Goal: Find contact information

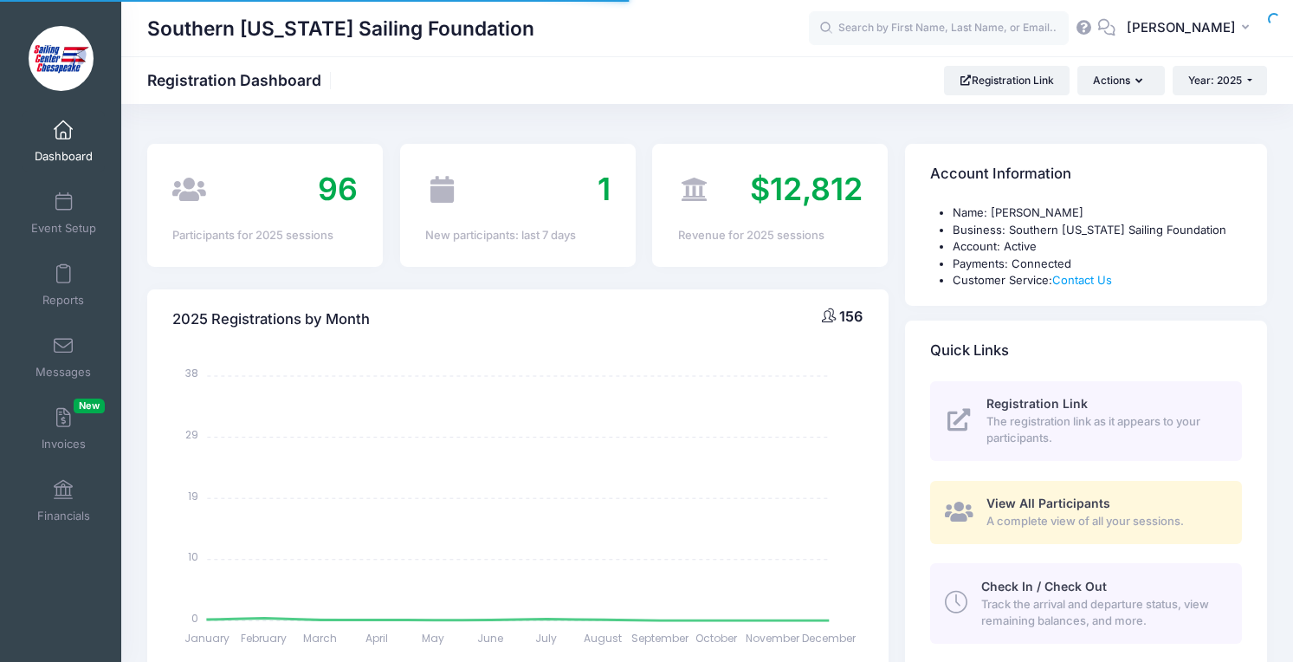
select select
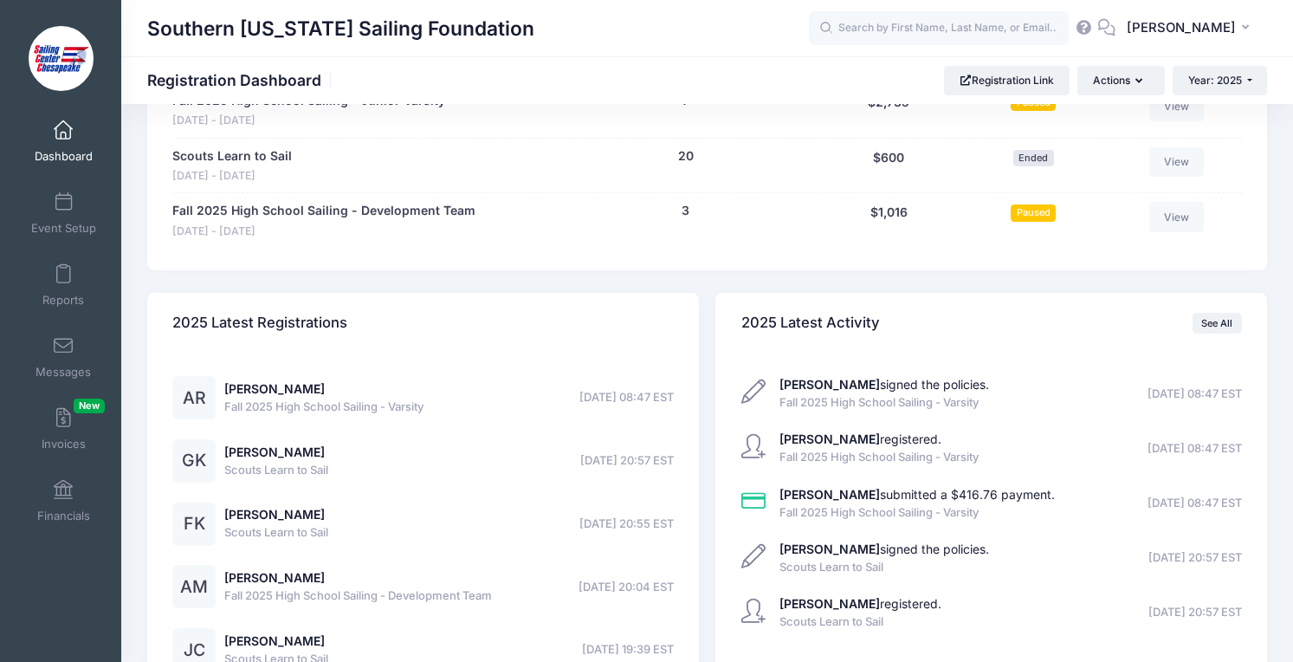
scroll to position [1850, 0]
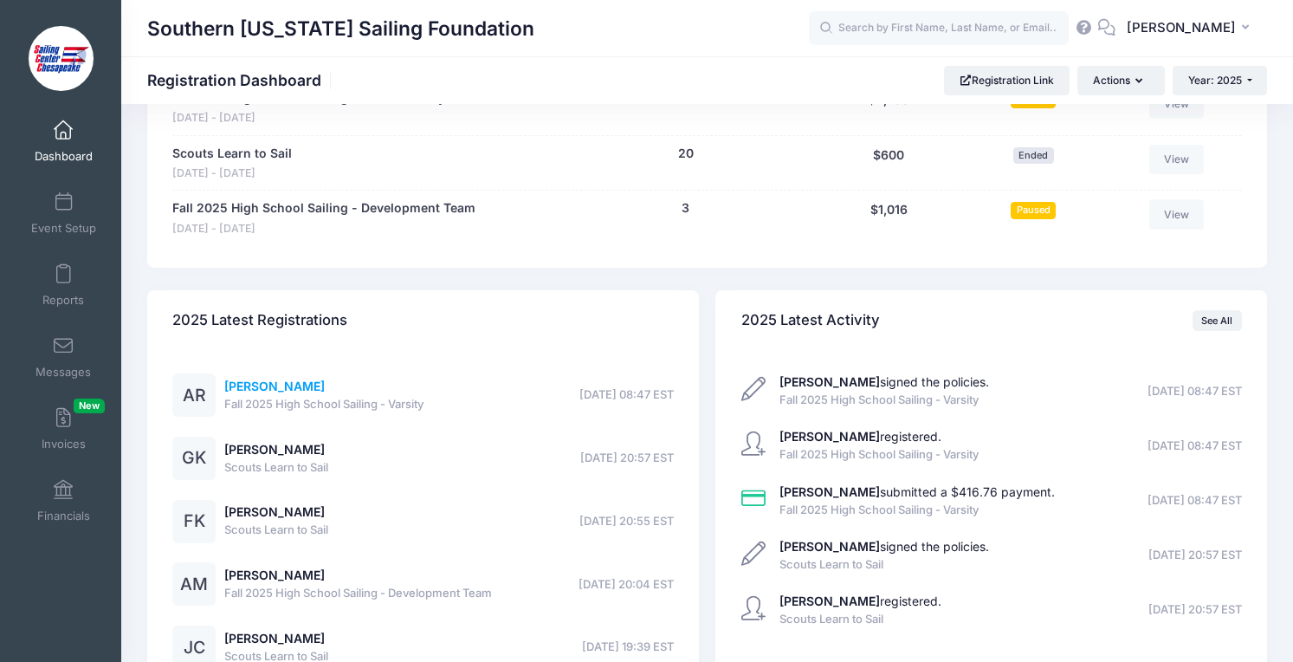
click at [299, 389] on link "Aubrey Reese" at bounding box center [274, 385] width 100 height 15
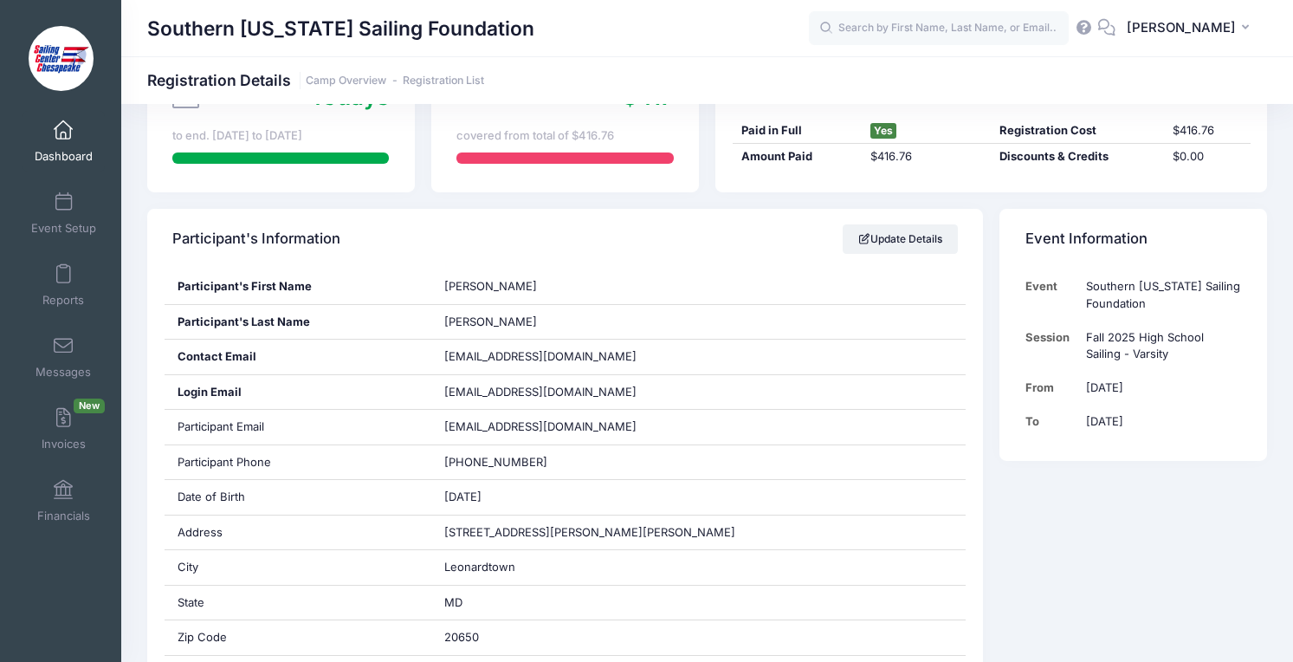
scroll to position [208, 0]
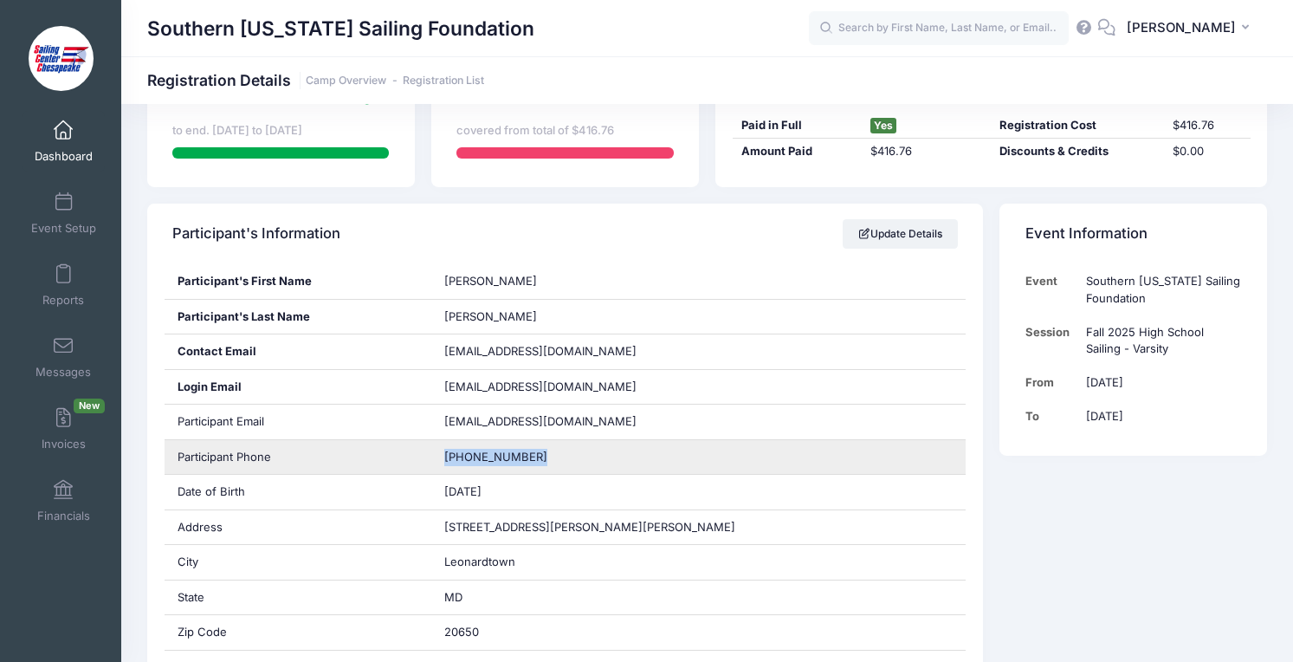
drag, startPoint x: 548, startPoint y: 458, endPoint x: 443, endPoint y: 461, distance: 104.8
click at [443, 461] on div "[PHONE_NUMBER]" at bounding box center [698, 457] width 534 height 35
copy span "[PHONE_NUMBER]"
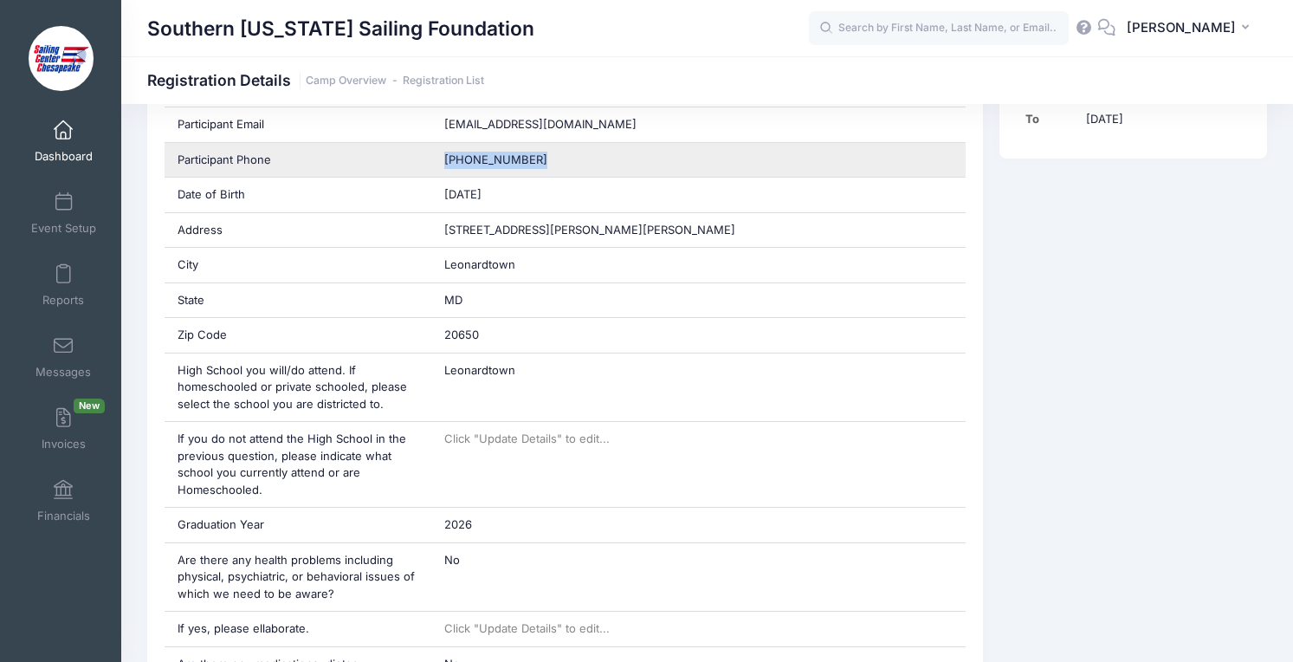
scroll to position [376, 0]
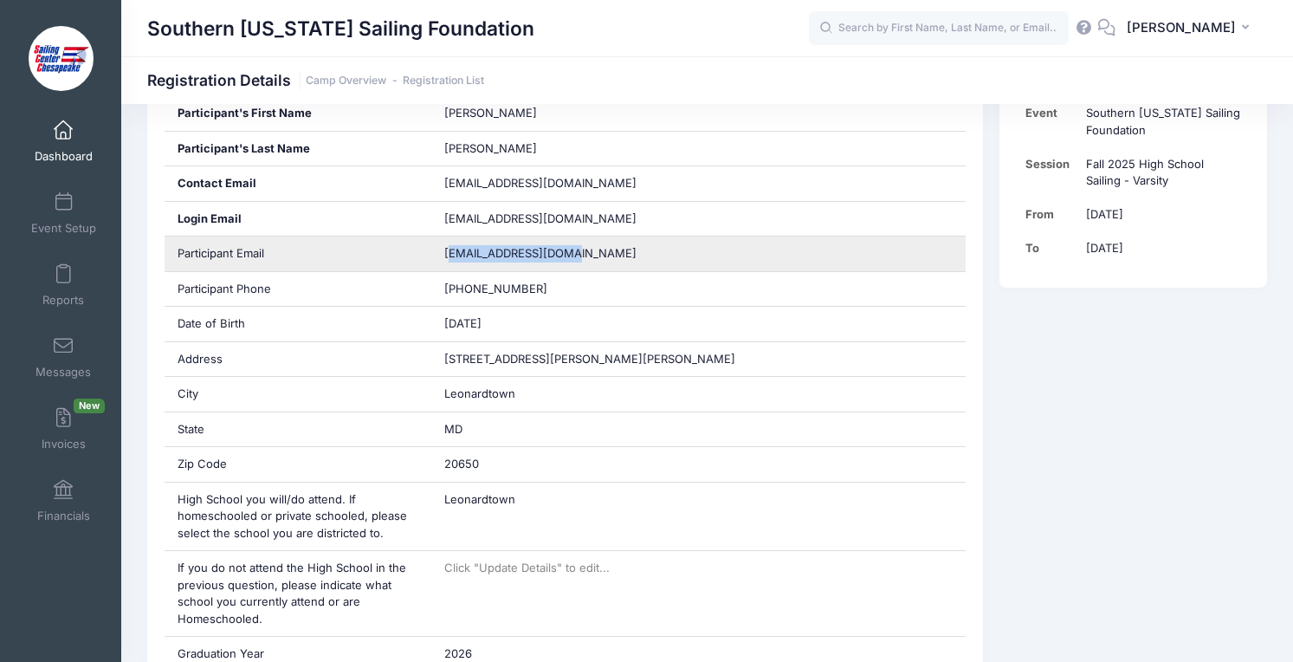
drag, startPoint x: 581, startPoint y: 255, endPoint x: 449, endPoint y: 256, distance: 132.5
click at [449, 256] on div "[EMAIL_ADDRESS][DOMAIN_NAME]" at bounding box center [698, 253] width 534 height 35
copy div "[EMAIL_ADDRESS][DOMAIN_NAME]"
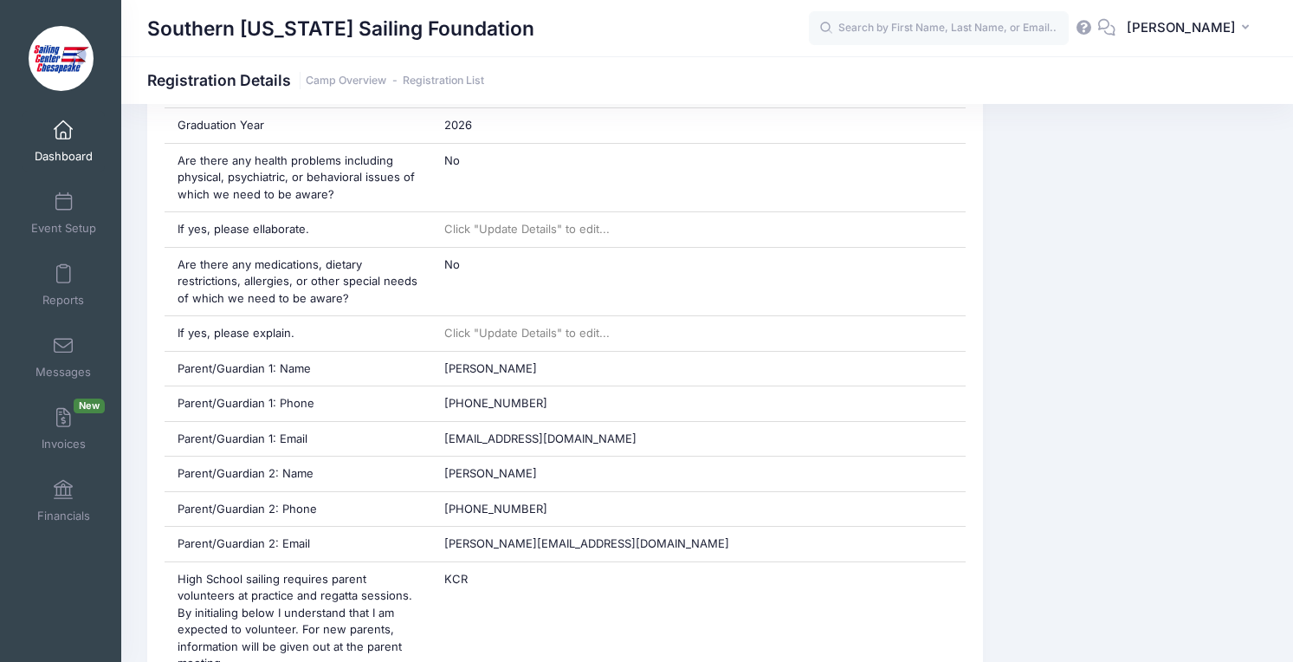
scroll to position [911, 0]
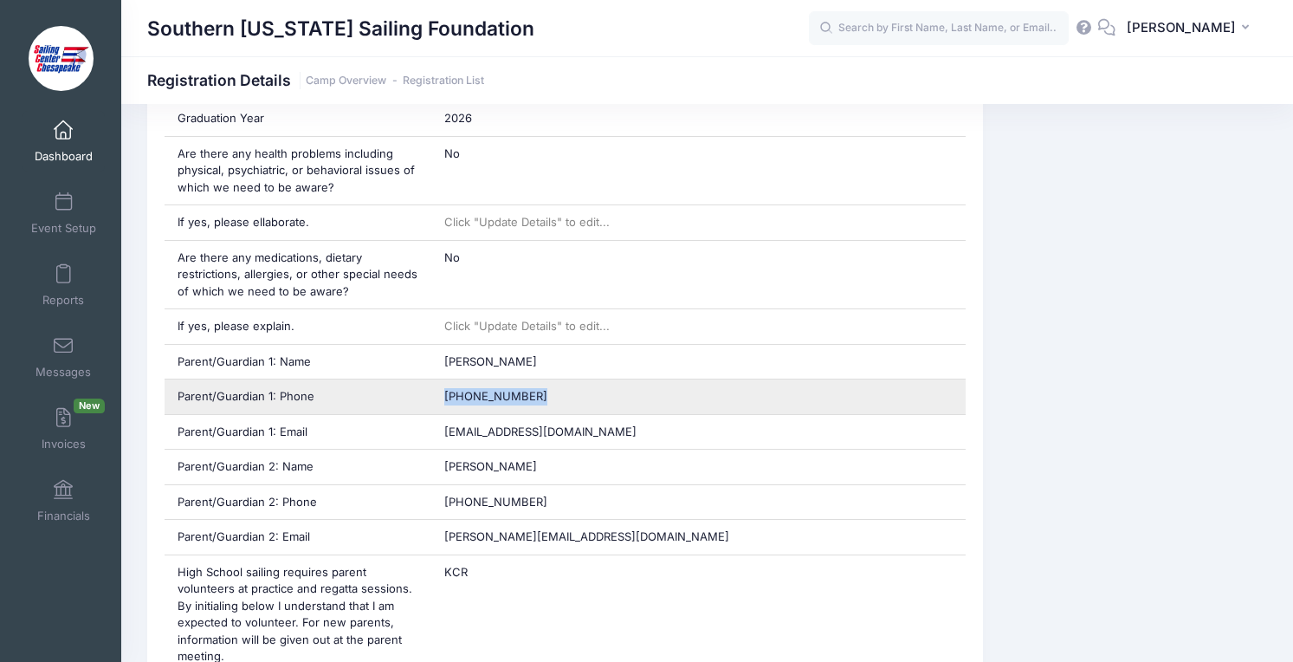
drag, startPoint x: 525, startPoint y: 398, endPoint x: 446, endPoint y: 402, distance: 78.9
click at [446, 402] on div "[PHONE_NUMBER]" at bounding box center [698, 396] width 534 height 35
copy span "[PHONE_NUMBER]"
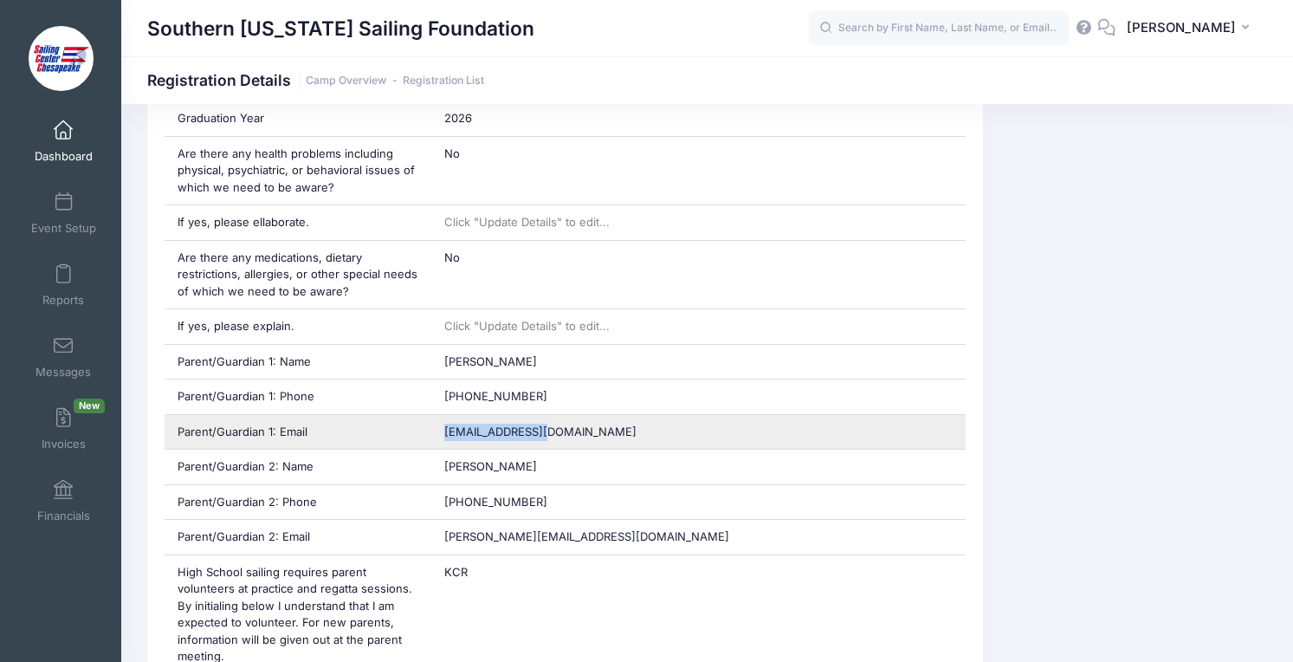
drag, startPoint x: 560, startPoint y: 430, endPoint x: 444, endPoint y: 433, distance: 116.1
click at [444, 433] on div "[EMAIL_ADDRESS][DOMAIN_NAME]" at bounding box center [698, 432] width 534 height 35
copy span "[EMAIL_ADDRESS][DOMAIN_NAME]"
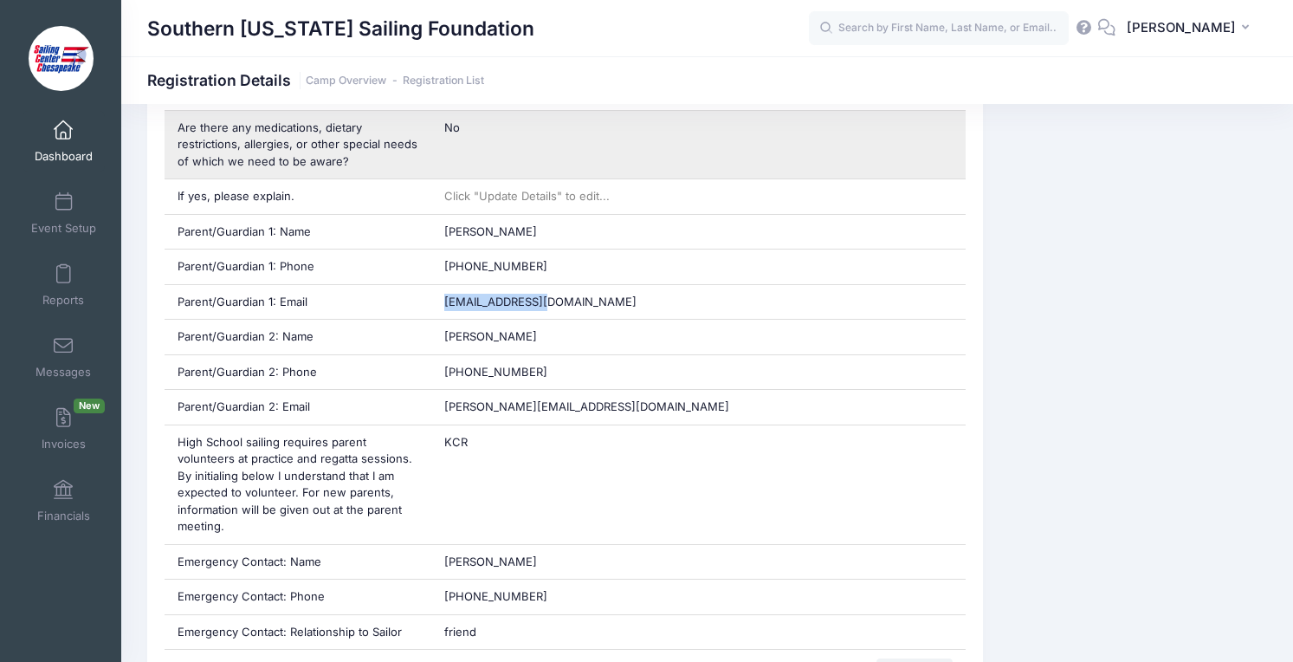
scroll to position [1042, 0]
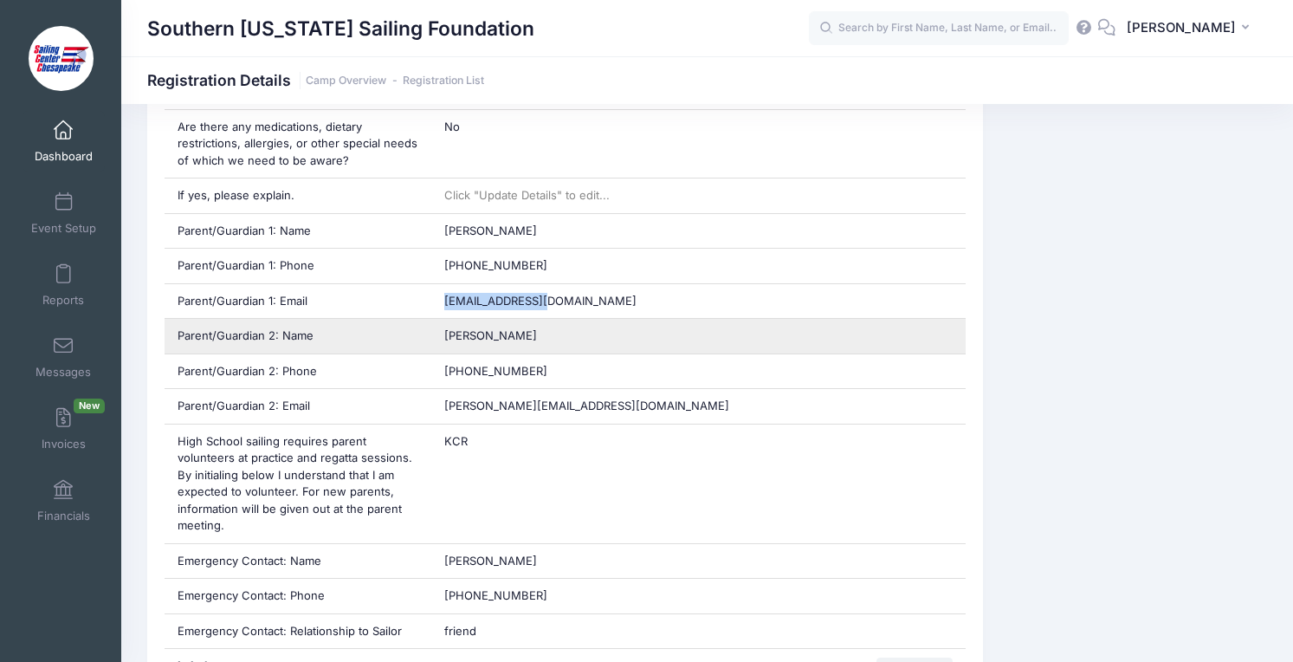
drag, startPoint x: 524, startPoint y: 333, endPoint x: 436, endPoint y: 338, distance: 88.4
click at [436, 338] on div "[PERSON_NAME]" at bounding box center [698, 336] width 534 height 35
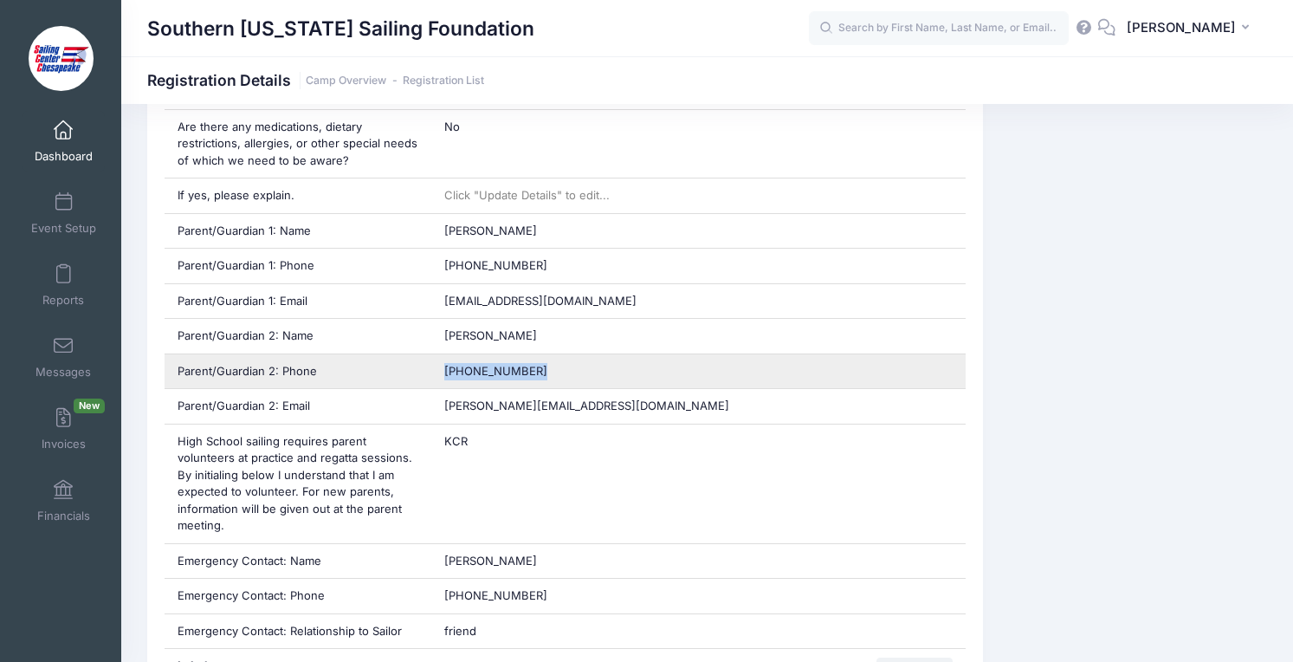
drag, startPoint x: 528, startPoint y: 374, endPoint x: 443, endPoint y: 374, distance: 85.7
click at [443, 374] on div "[PHONE_NUMBER]" at bounding box center [698, 371] width 534 height 35
copy span "[PHONE_NUMBER]"
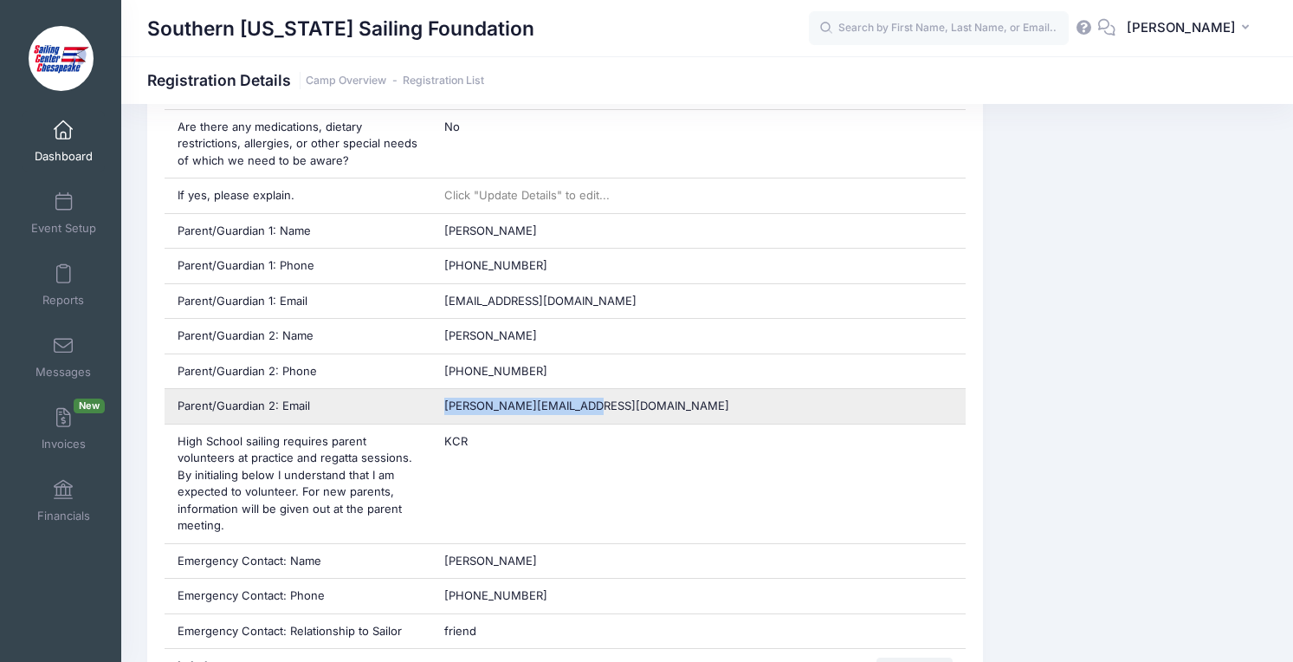
drag, startPoint x: 598, startPoint y: 405, endPoint x: 443, endPoint y: 408, distance: 155.0
click at [443, 408] on div "[PERSON_NAME][EMAIL_ADDRESS][DOMAIN_NAME]" at bounding box center [698, 406] width 534 height 35
copy span "[PERSON_NAME][EMAIL_ADDRESS][DOMAIN_NAME]"
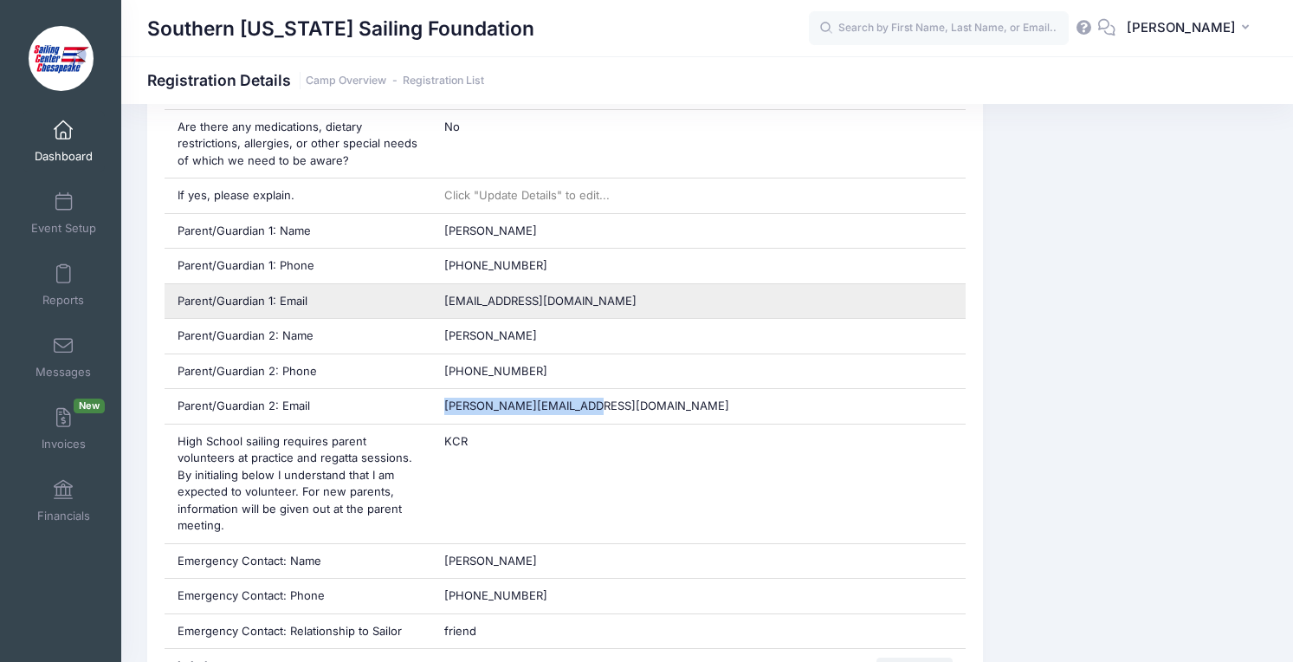
click at [574, 311] on div "[EMAIL_ADDRESS][DOMAIN_NAME]" at bounding box center [698, 301] width 534 height 35
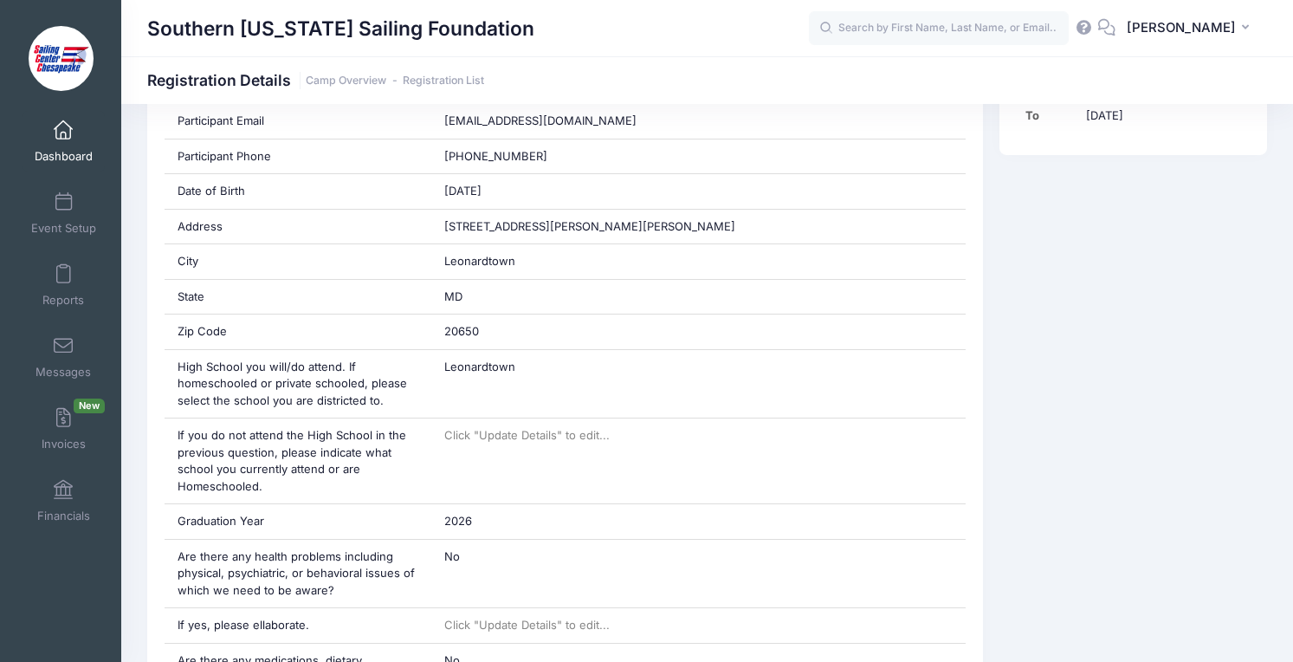
click at [574, 311] on div "MD" at bounding box center [698, 297] width 534 height 35
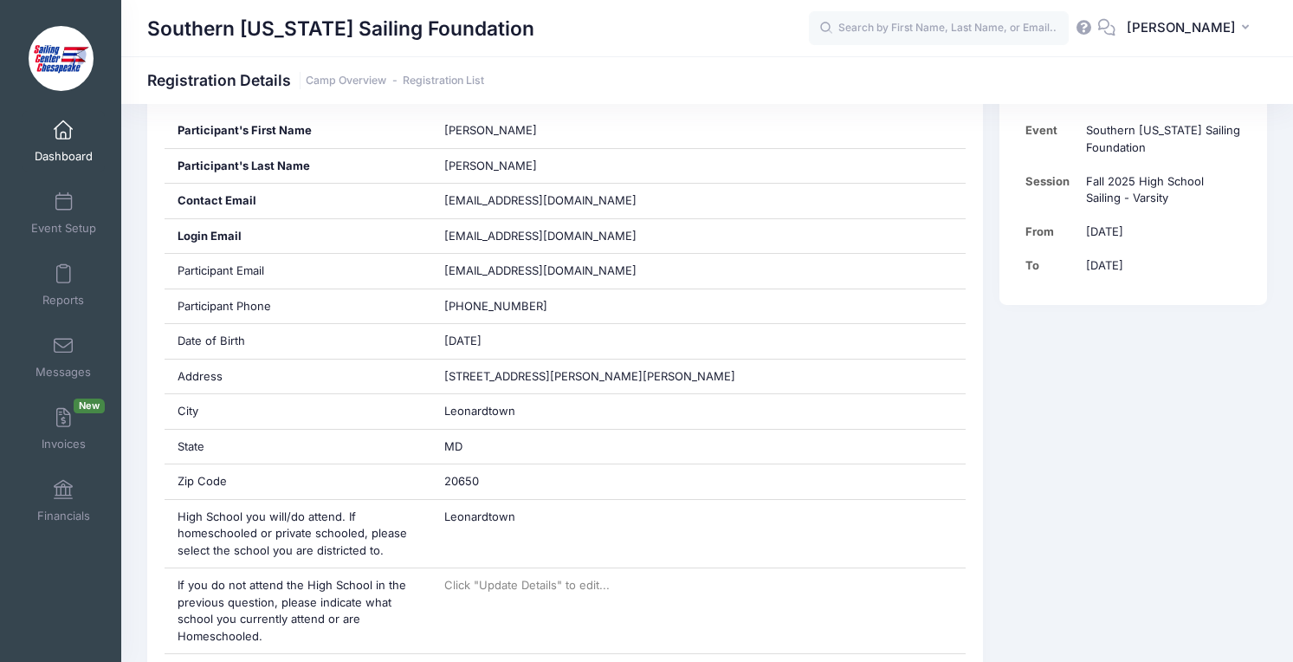
scroll to position [352, 0]
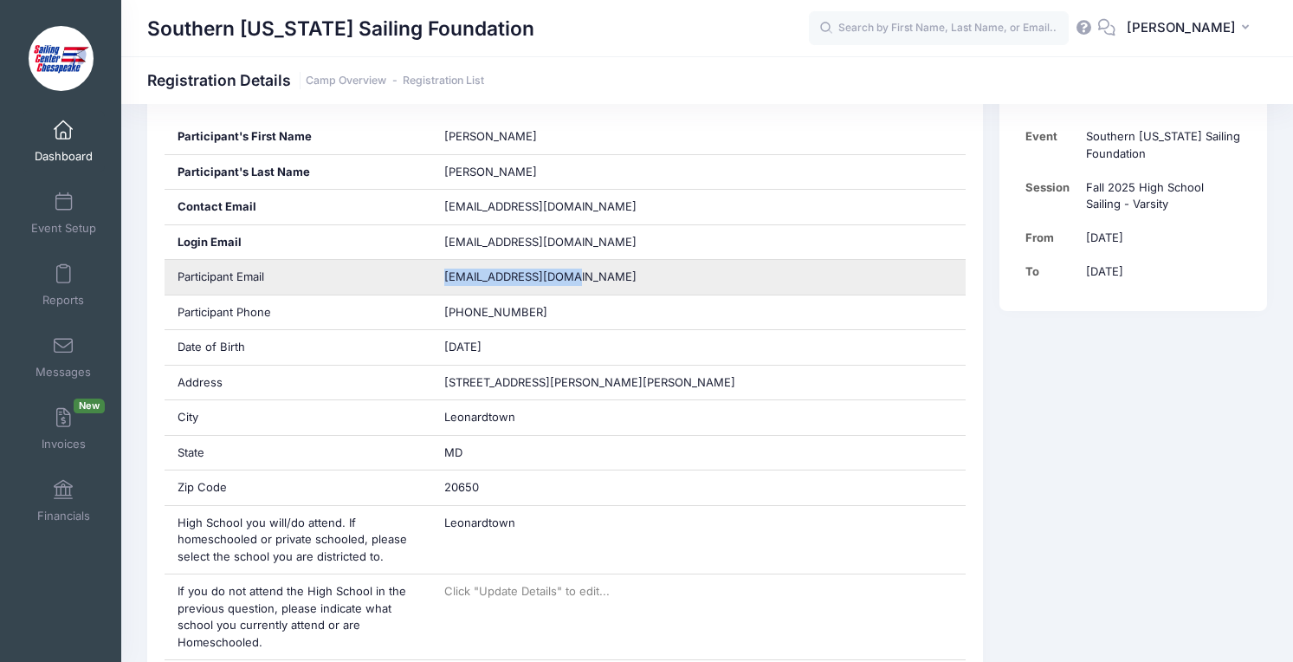
drag, startPoint x: 577, startPoint y: 275, endPoint x: 441, endPoint y: 277, distance: 136.0
click at [441, 277] on div "[EMAIL_ADDRESS][DOMAIN_NAME]" at bounding box center [698, 277] width 534 height 35
copy span "[EMAIL_ADDRESS][DOMAIN_NAME]"
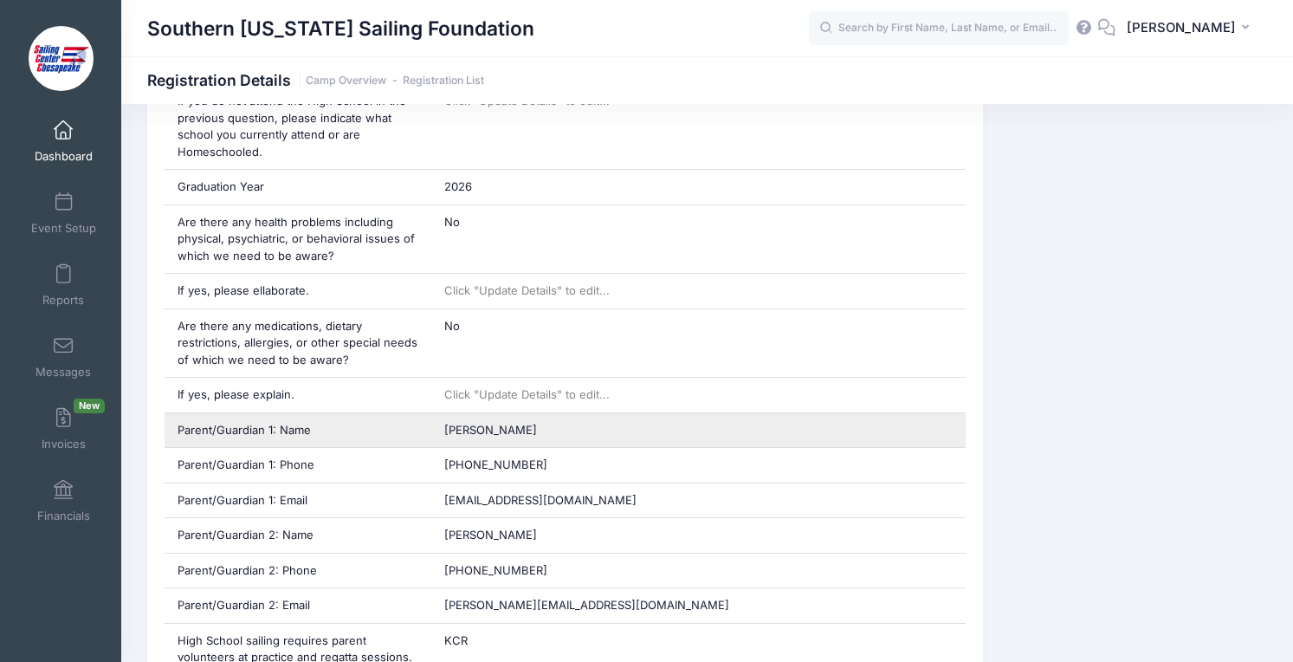
scroll to position [846, 0]
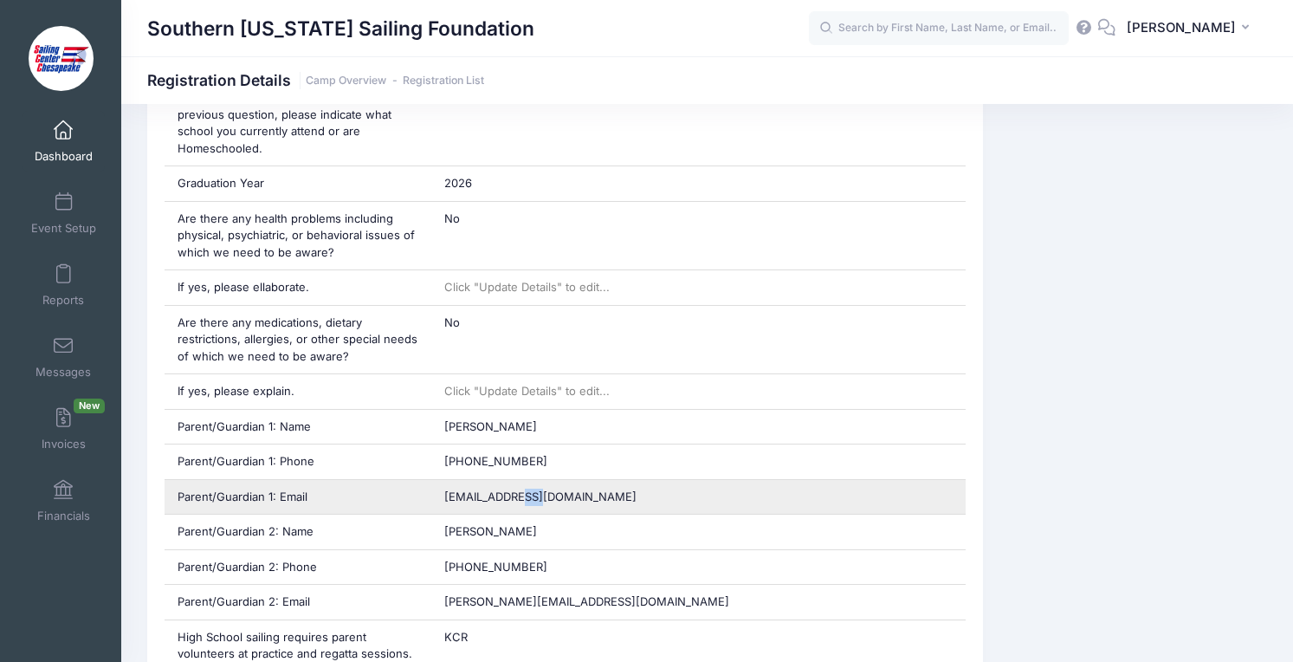
drag, startPoint x: 545, startPoint y: 497, endPoint x: 523, endPoint y: 497, distance: 21.7
click at [523, 497] on span "[EMAIL_ADDRESS][DOMAIN_NAME]" at bounding box center [540, 496] width 192 height 14
drag, startPoint x: 566, startPoint y: 497, endPoint x: 442, endPoint y: 496, distance: 123.8
click at [442, 496] on div "[EMAIL_ADDRESS][DOMAIN_NAME]" at bounding box center [698, 497] width 534 height 35
copy span "[EMAIL_ADDRESS][DOMAIN_NAME]"
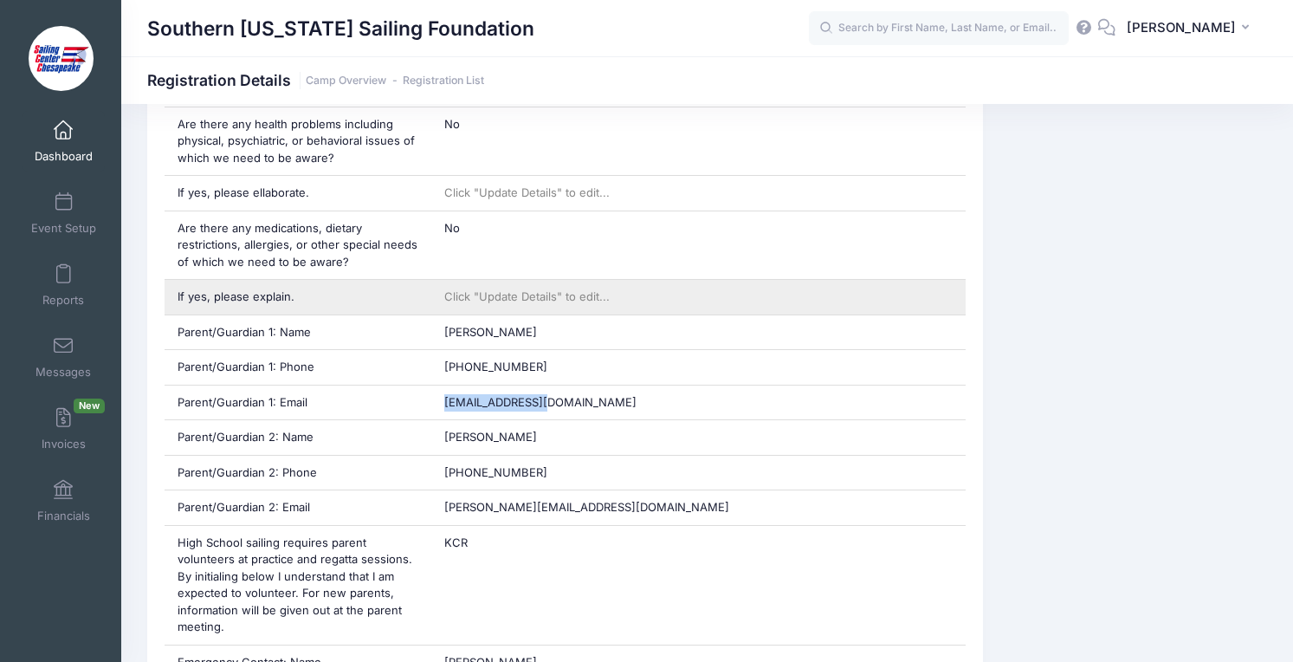
scroll to position [941, 0]
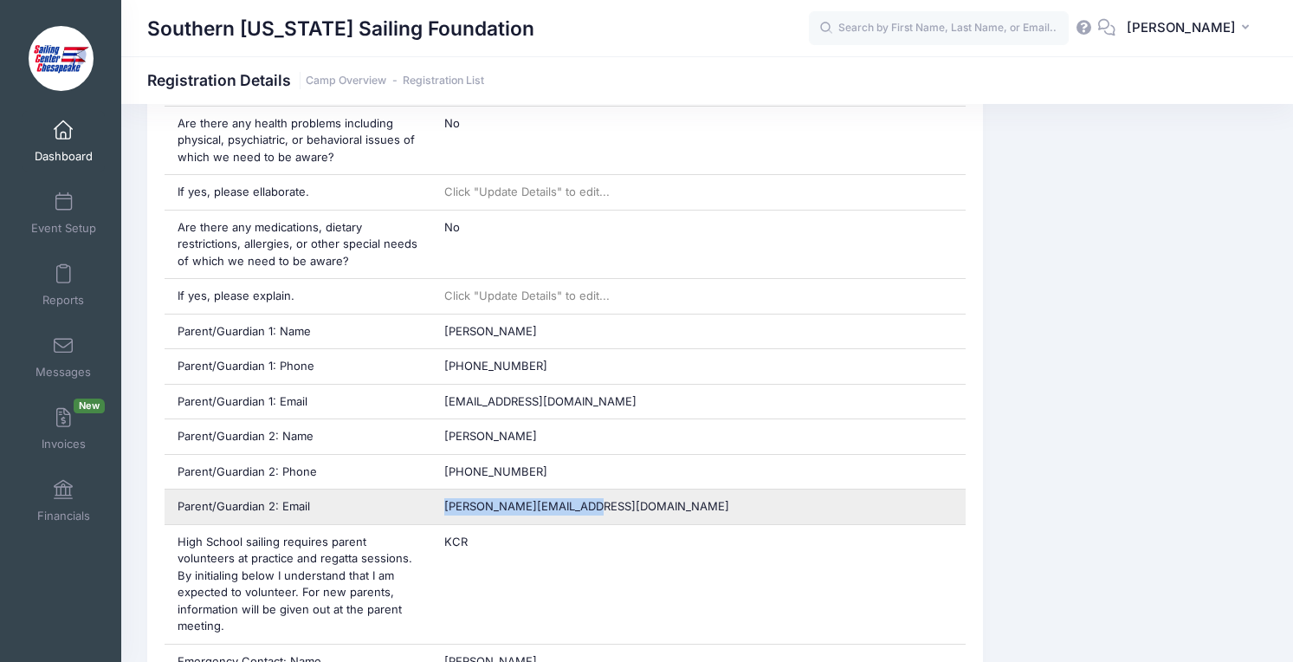
drag, startPoint x: 592, startPoint y: 507, endPoint x: 448, endPoint y: 496, distance: 145.1
click at [448, 496] on div "[PERSON_NAME][EMAIL_ADDRESS][DOMAIN_NAME]" at bounding box center [698, 506] width 534 height 35
copy span "[PERSON_NAME][EMAIL_ADDRESS][DOMAIN_NAME]"
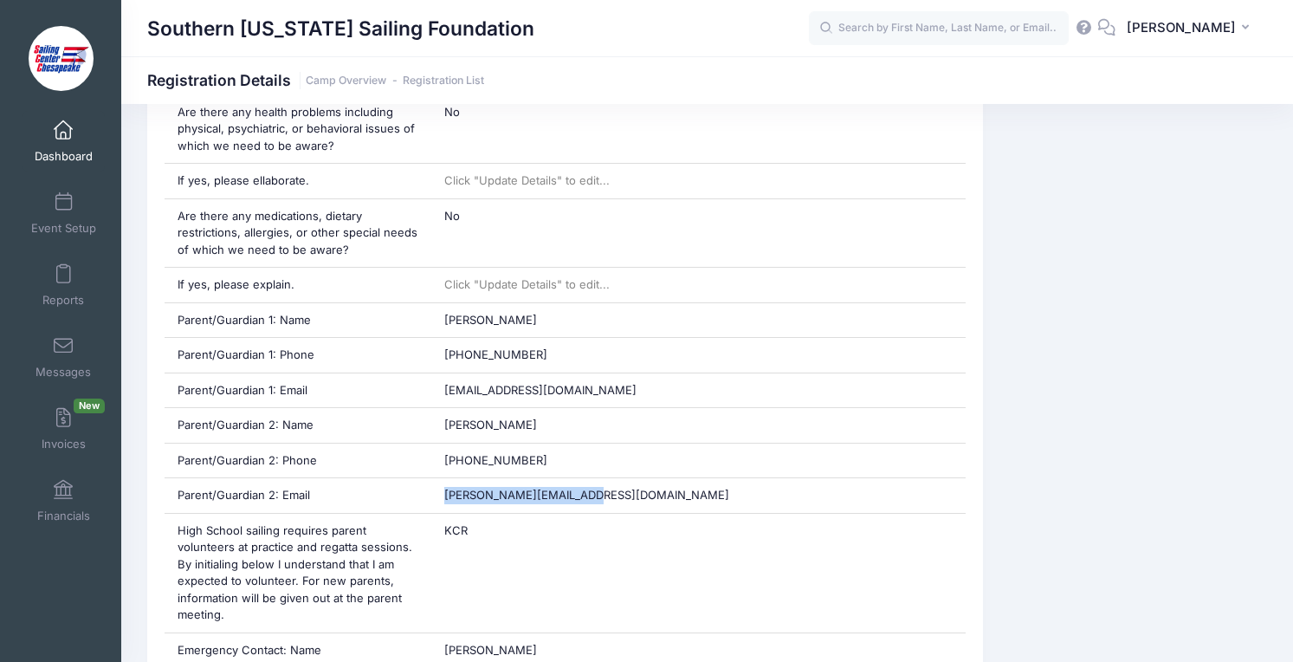
scroll to position [958, 0]
